Goal: Entertainment & Leisure: Consume media (video, audio)

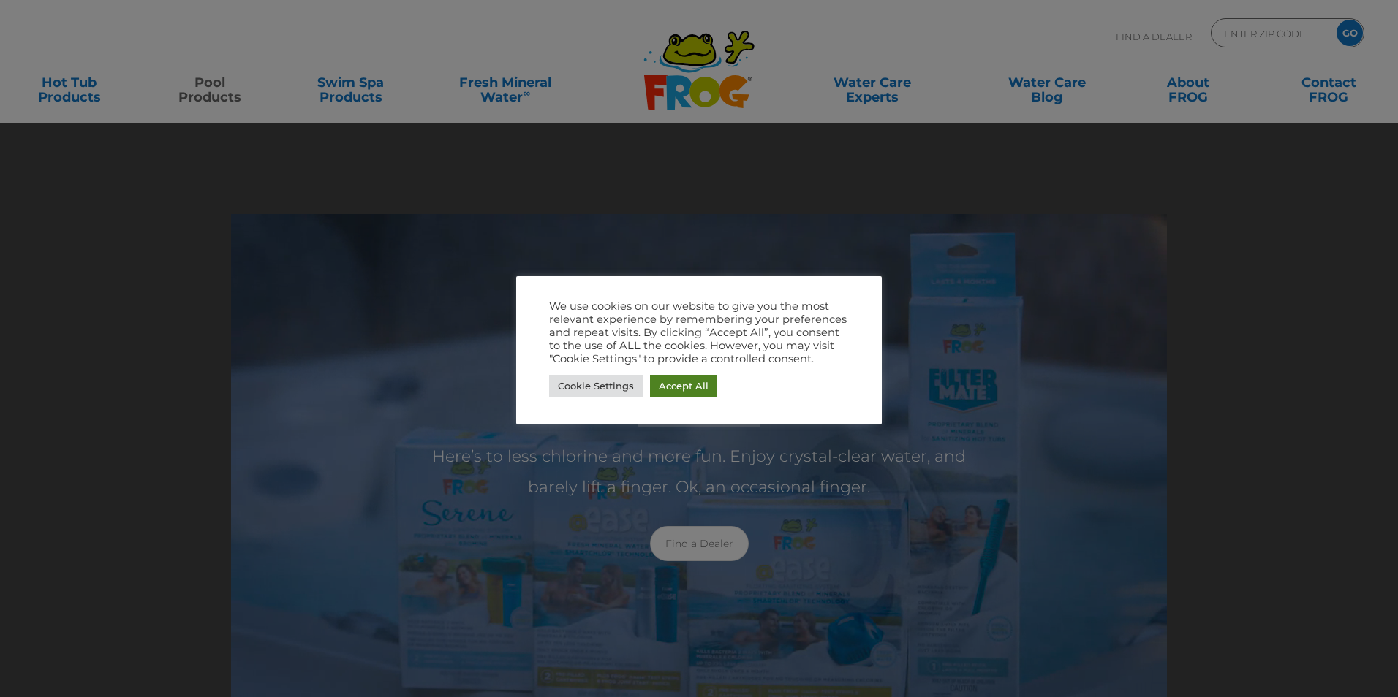
click at [714, 380] on link "Accept All" at bounding box center [683, 386] width 67 height 23
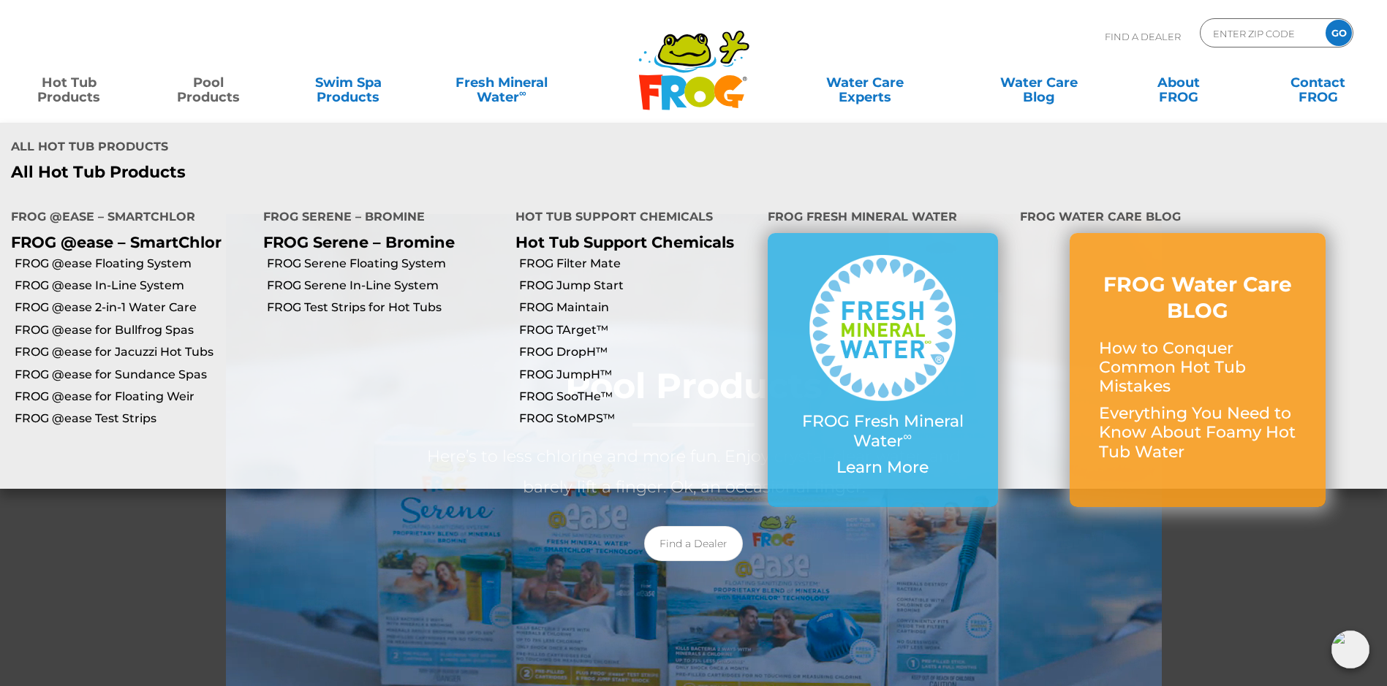
click at [97, 91] on link "Hot Tub Products" at bounding box center [69, 82] width 109 height 29
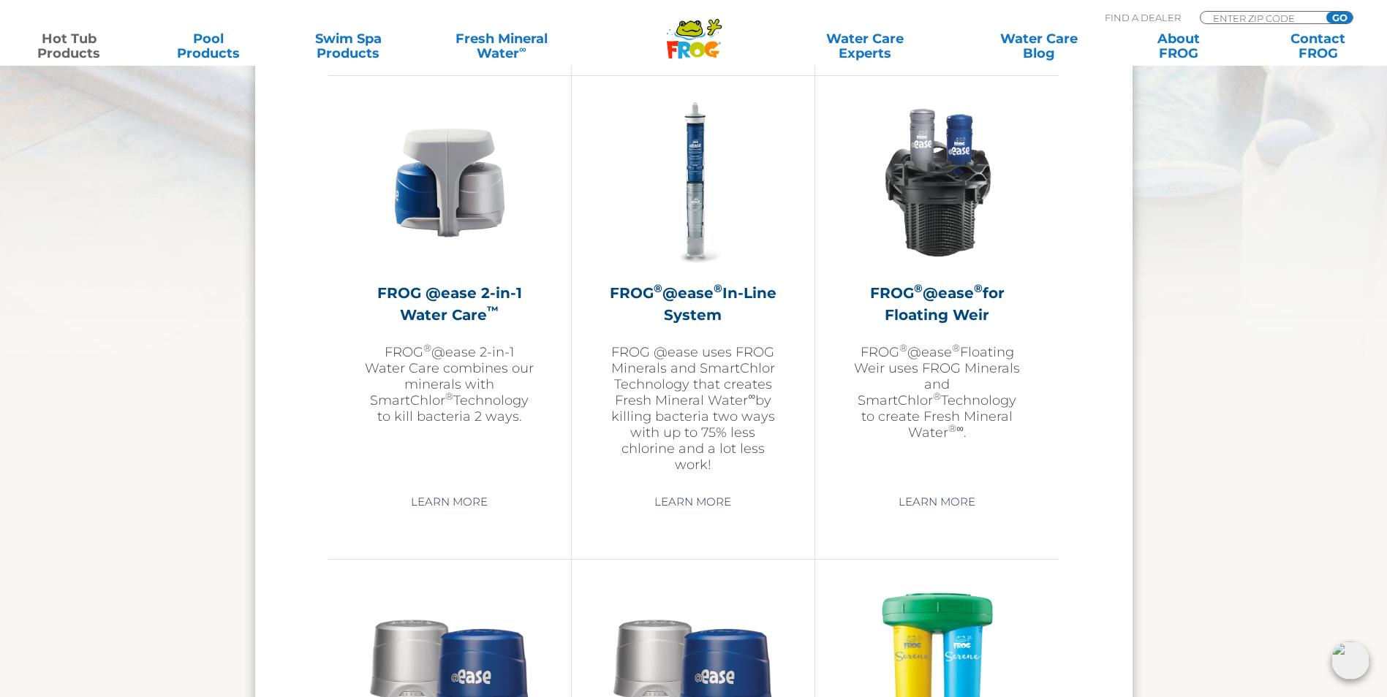
scroll to position [1681, 0]
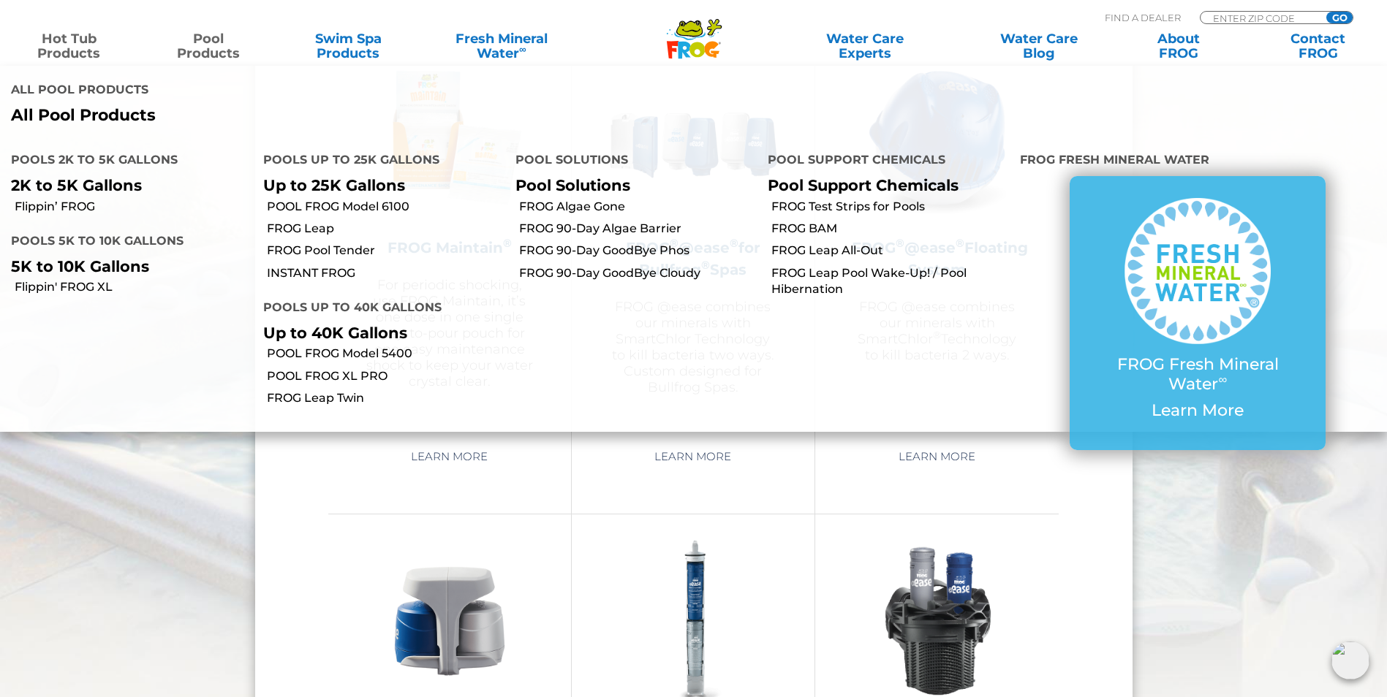
click at [216, 48] on link "Pool Products" at bounding box center [208, 45] width 109 height 29
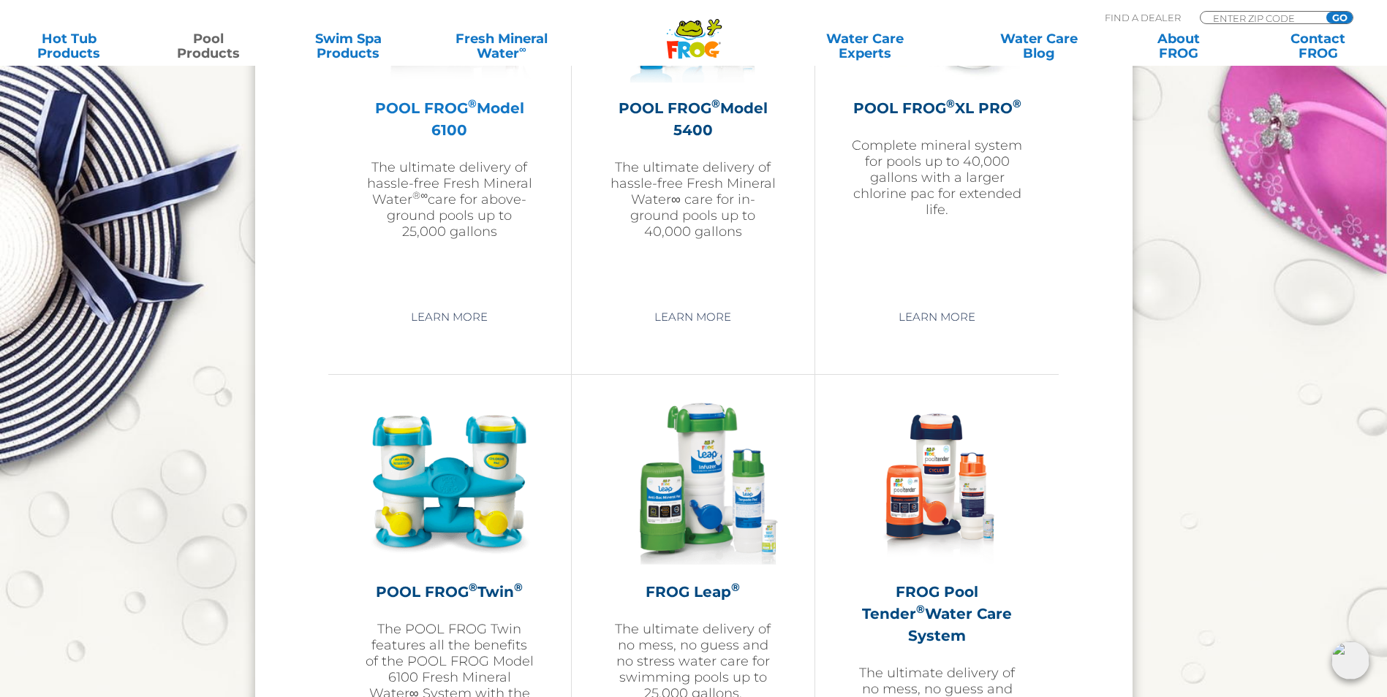
scroll to position [2193, 0]
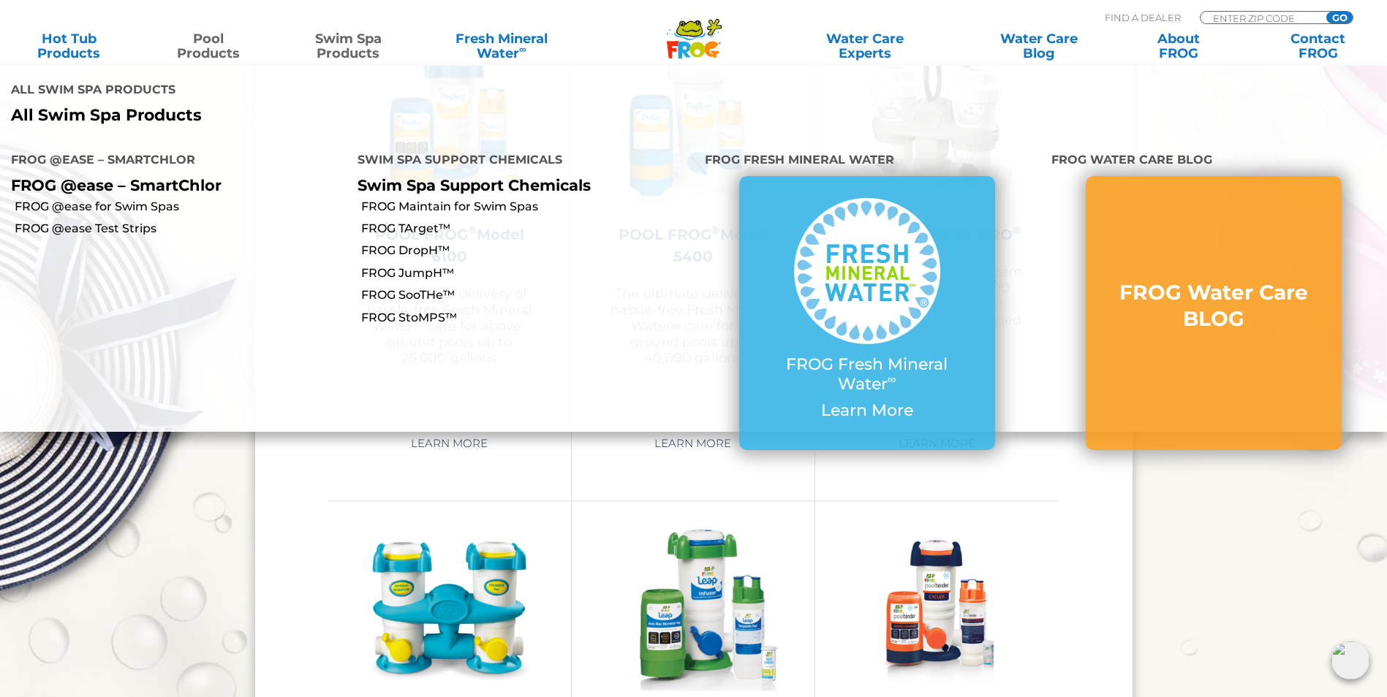
click at [369, 45] on link "Swim Spa Products" at bounding box center [348, 45] width 109 height 29
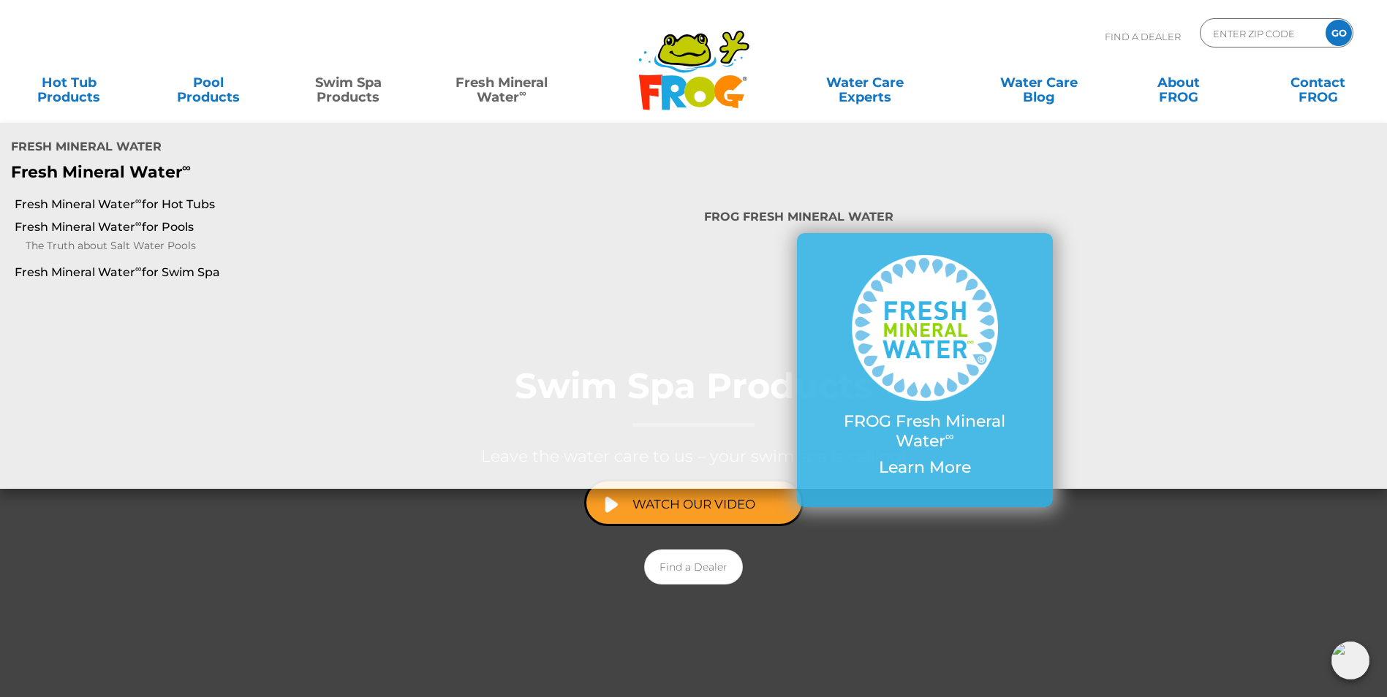
click at [502, 92] on link "Fresh Mineral Water ∞" at bounding box center [502, 82] width 136 height 29
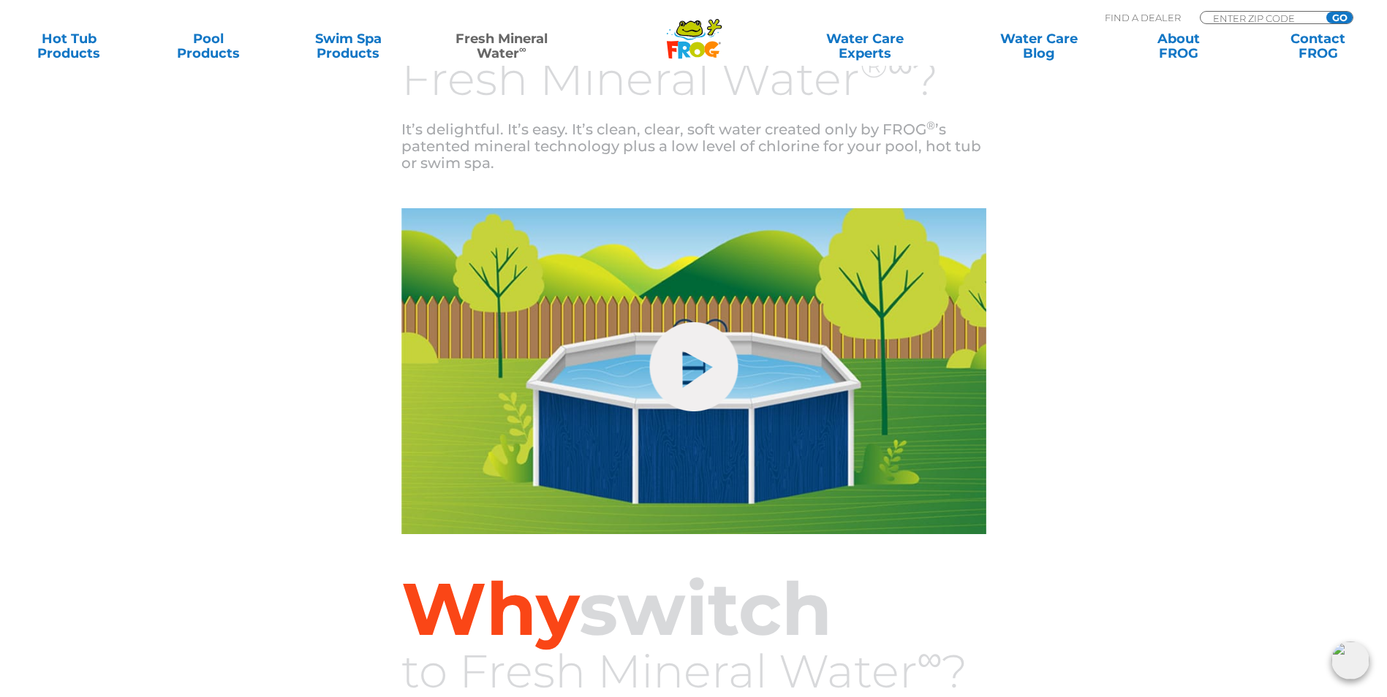
scroll to position [314, 0]
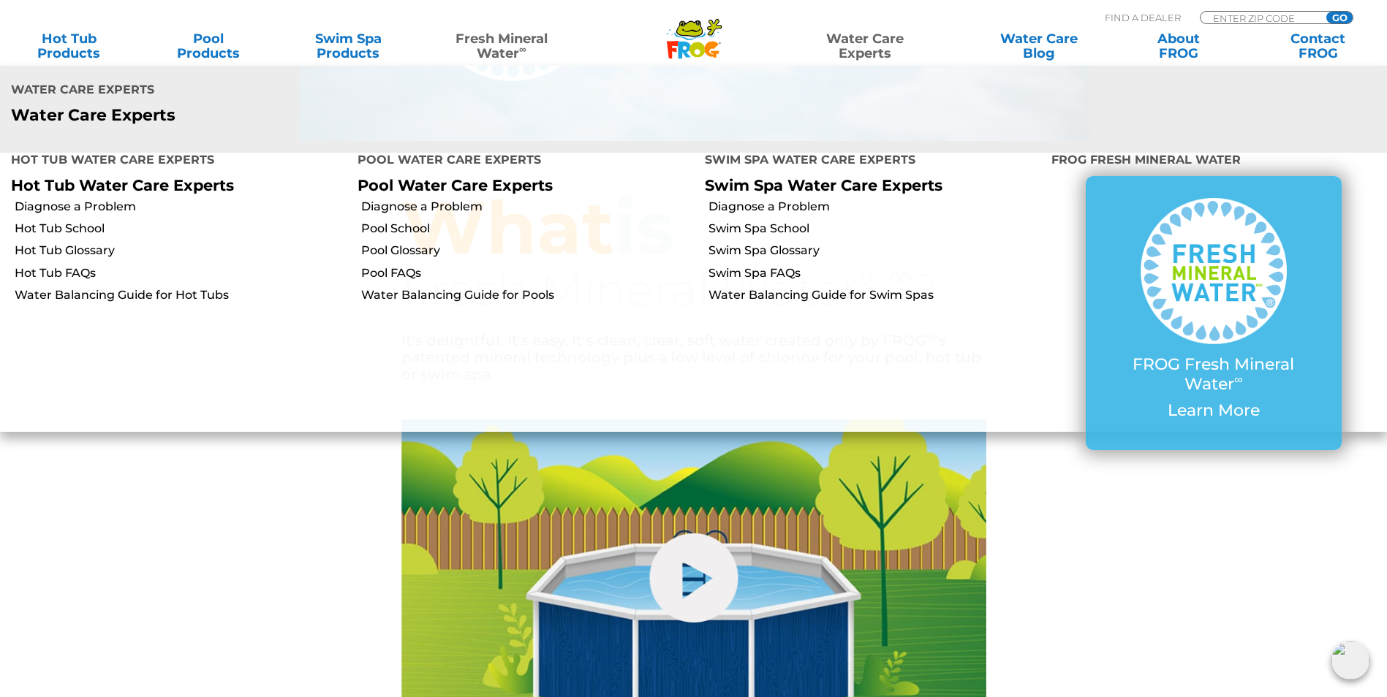
click at [866, 33] on link "Water Care Experts" at bounding box center [865, 45] width 176 height 29
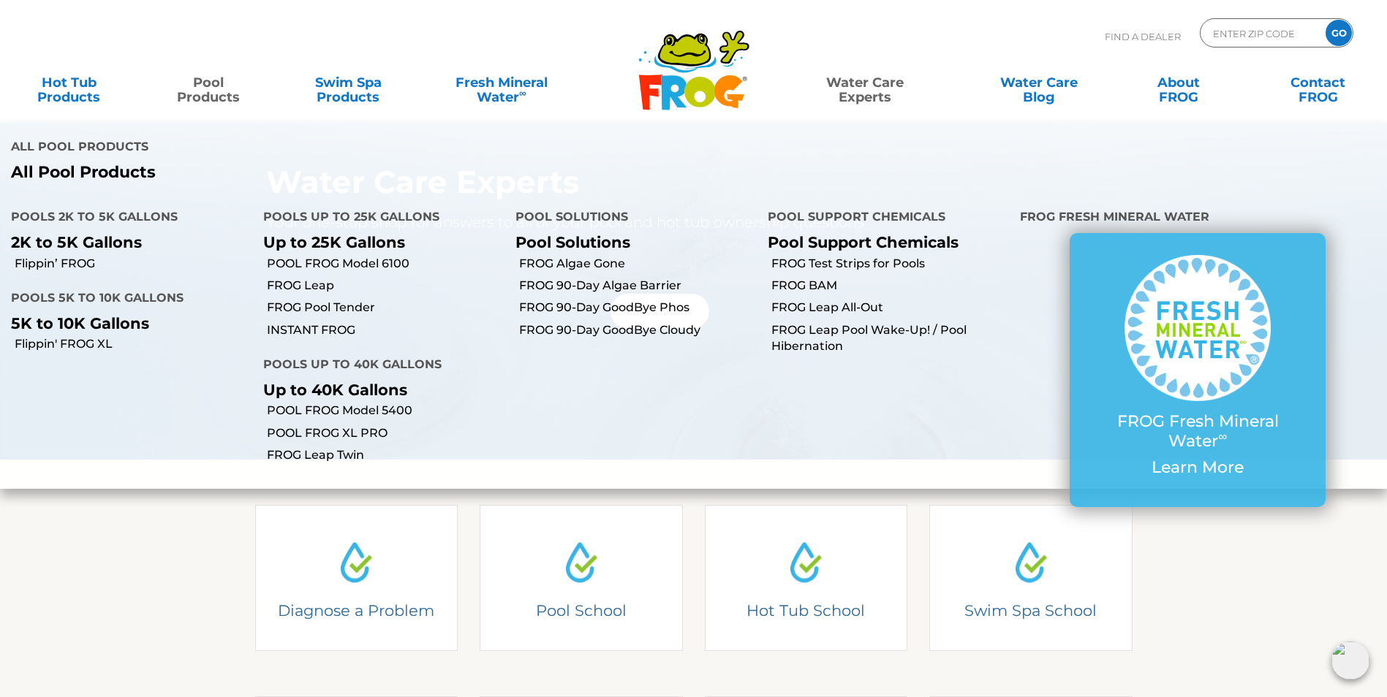
click at [232, 106] on div "MENU MENU Hot Tub Products All Hot Tub Products All Hot Tub Products FROG @ease…" at bounding box center [694, 90] width 1358 height 44
click at [200, 92] on link "Pool Products" at bounding box center [208, 82] width 109 height 29
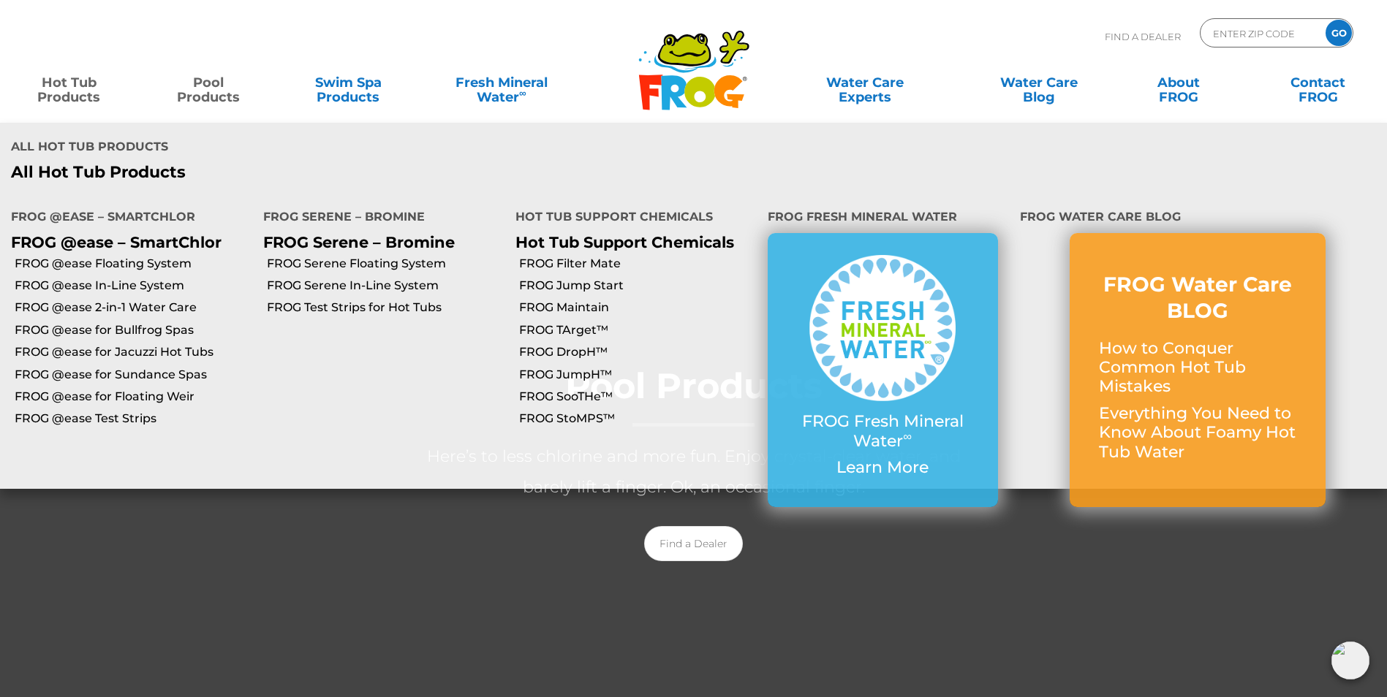
click at [60, 93] on link "Hot Tub Products" at bounding box center [69, 82] width 109 height 29
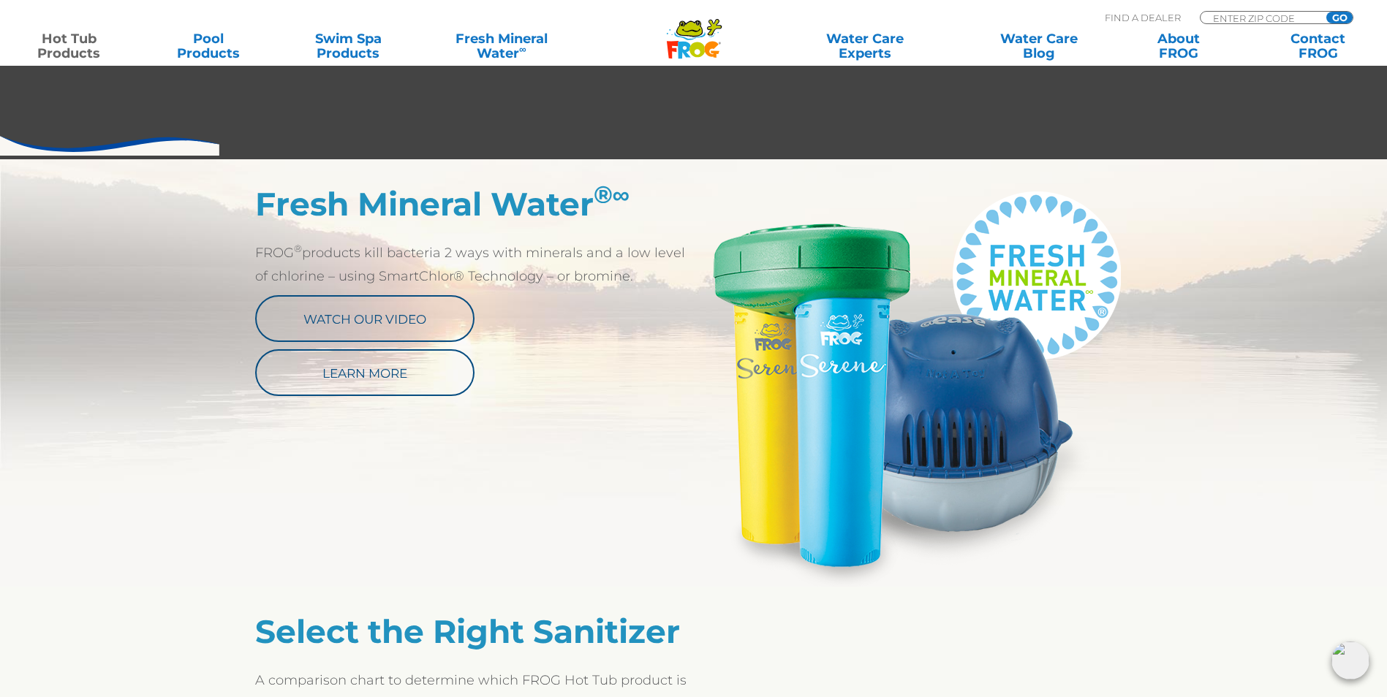
scroll to position [731, 0]
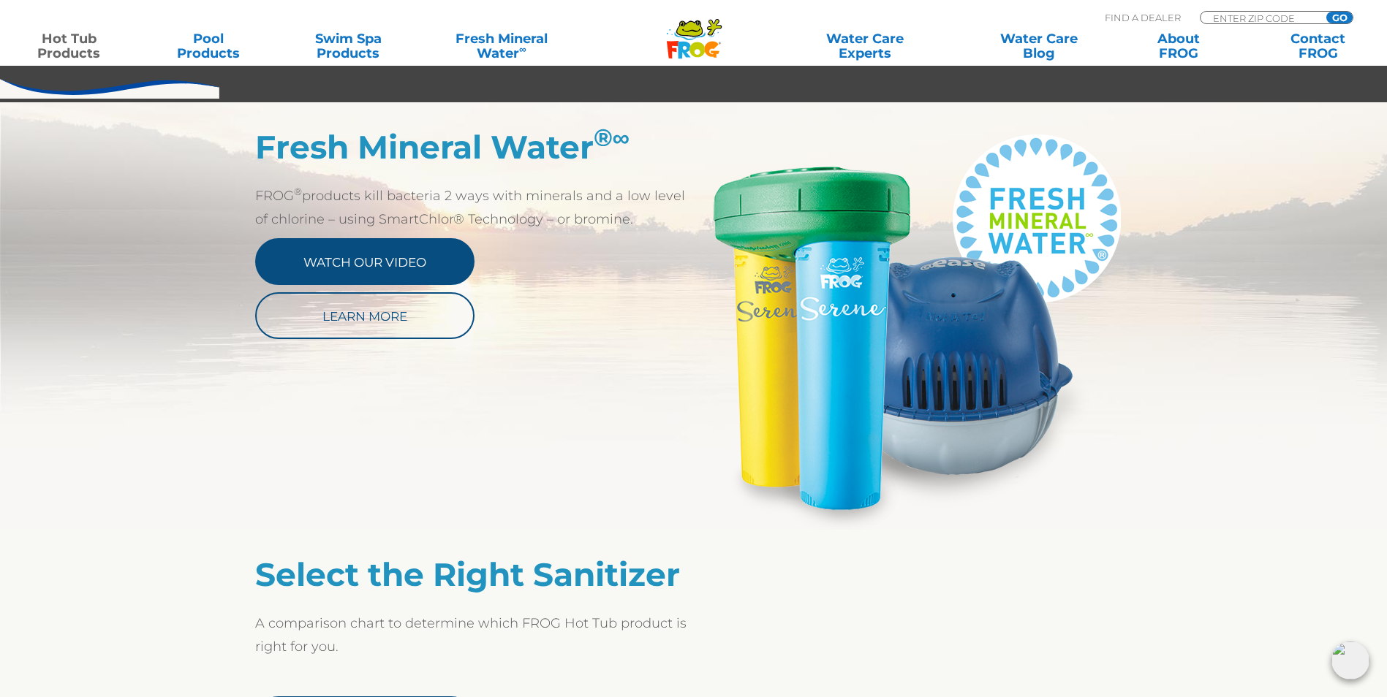
click at [411, 246] on link "Watch Our Video" at bounding box center [364, 261] width 219 height 47
